Goal: Information Seeking & Learning: Compare options

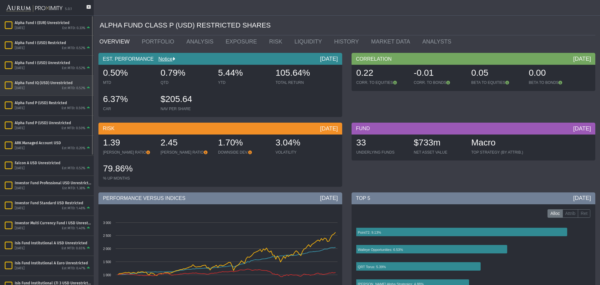
click at [48, 82] on div "Alpha Fund IQ (USD) Unrestricted" at bounding box center [53, 82] width 77 height 5
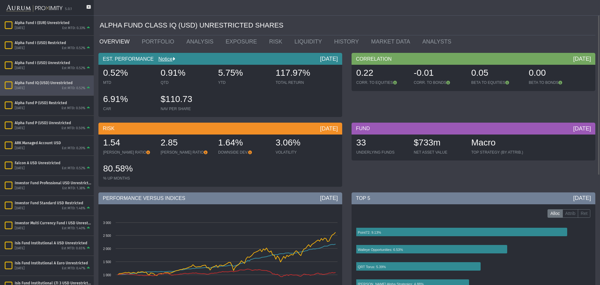
drag, startPoint x: 217, startPoint y: 72, endPoint x: 247, endPoint y: 77, distance: 30.0
click at [247, 75] on div "5.75% YTD" at bounding box center [244, 76] width 56 height 22
click at [236, 76] on div "5.75%" at bounding box center [243, 73] width 51 height 13
drag, startPoint x: 218, startPoint y: 74, endPoint x: 152, endPoint y: 90, distance: 67.6
click at [241, 75] on div "5.75%" at bounding box center [243, 73] width 51 height 13
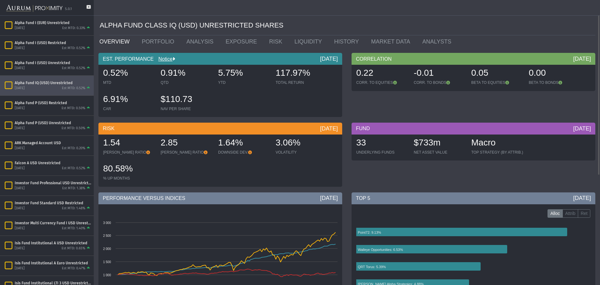
drag, startPoint x: 128, startPoint y: 82, endPoint x: 102, endPoint y: 83, distance: 26.0
click at [128, 82] on div "MTD" at bounding box center [128, 82] width 51 height 5
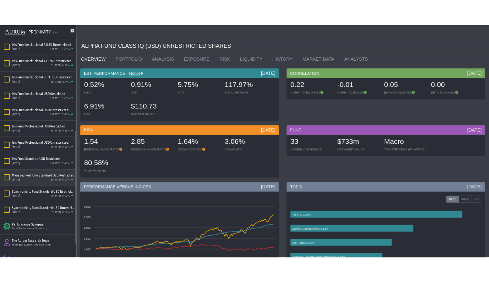
scroll to position [187, 0]
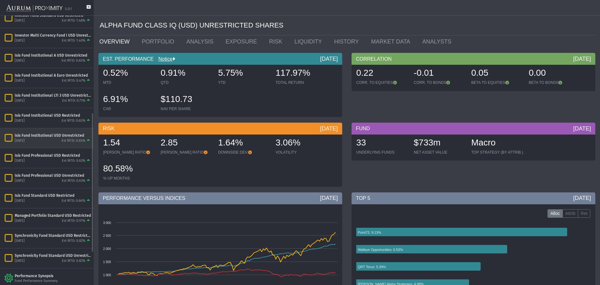
click at [57, 134] on div "Isis Fund Institutional USD Unrestricted" at bounding box center [53, 135] width 77 height 5
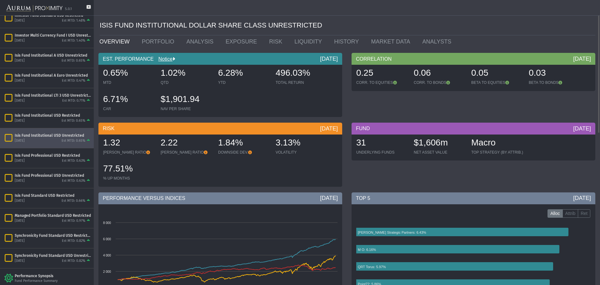
drag, startPoint x: 284, startPoint y: 73, endPoint x: 311, endPoint y: 74, distance: 27.5
click at [311, 74] on div "496.03%" at bounding box center [301, 73] width 51 height 13
